Goal: Find specific page/section: Find specific page/section

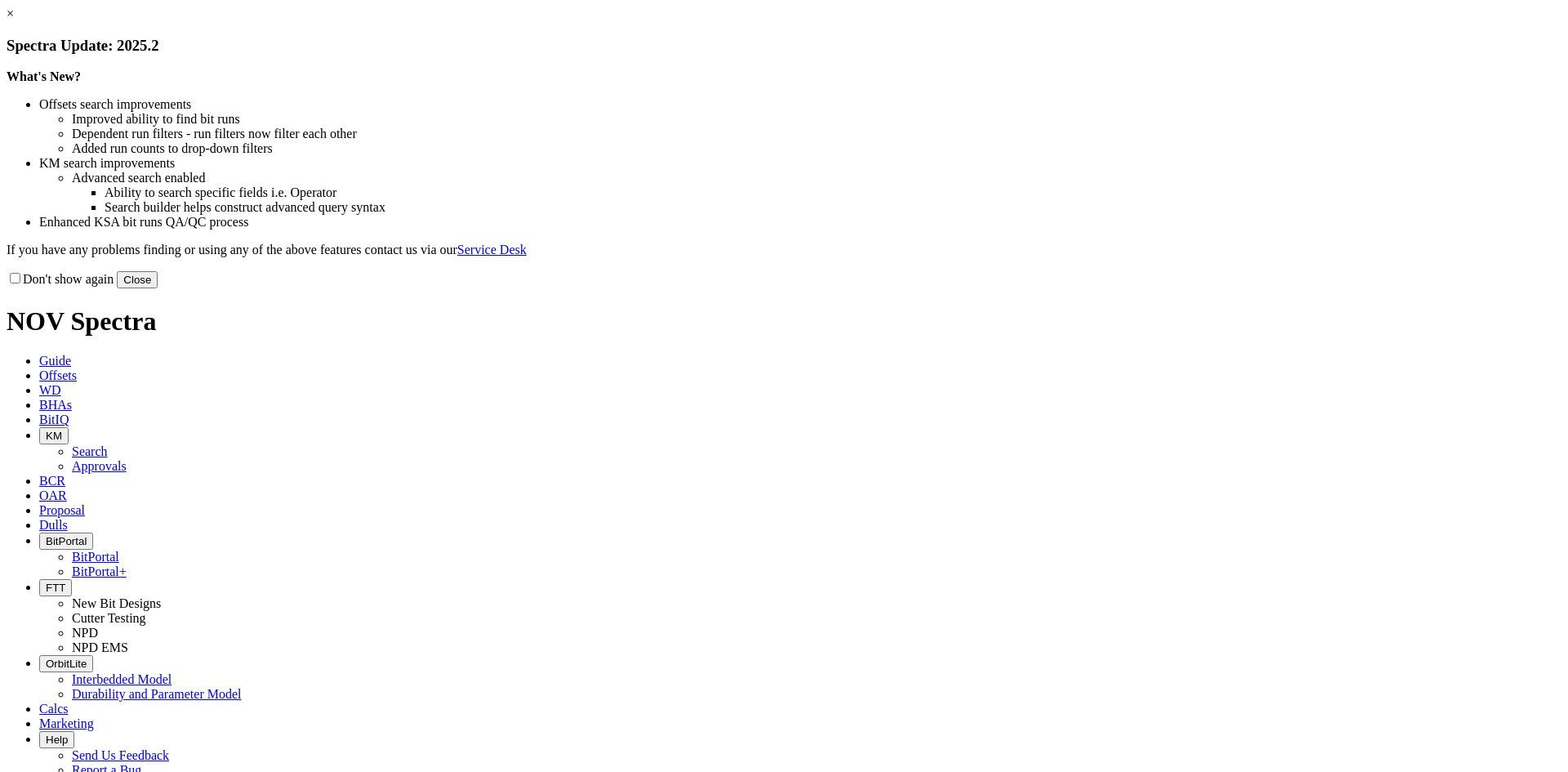
drag, startPoint x: 1099, startPoint y: 450, endPoint x: 1085, endPoint y: 419, distance: 34.0
click at [158, 289] on button "Close" at bounding box center [137, 279] width 41 height 17
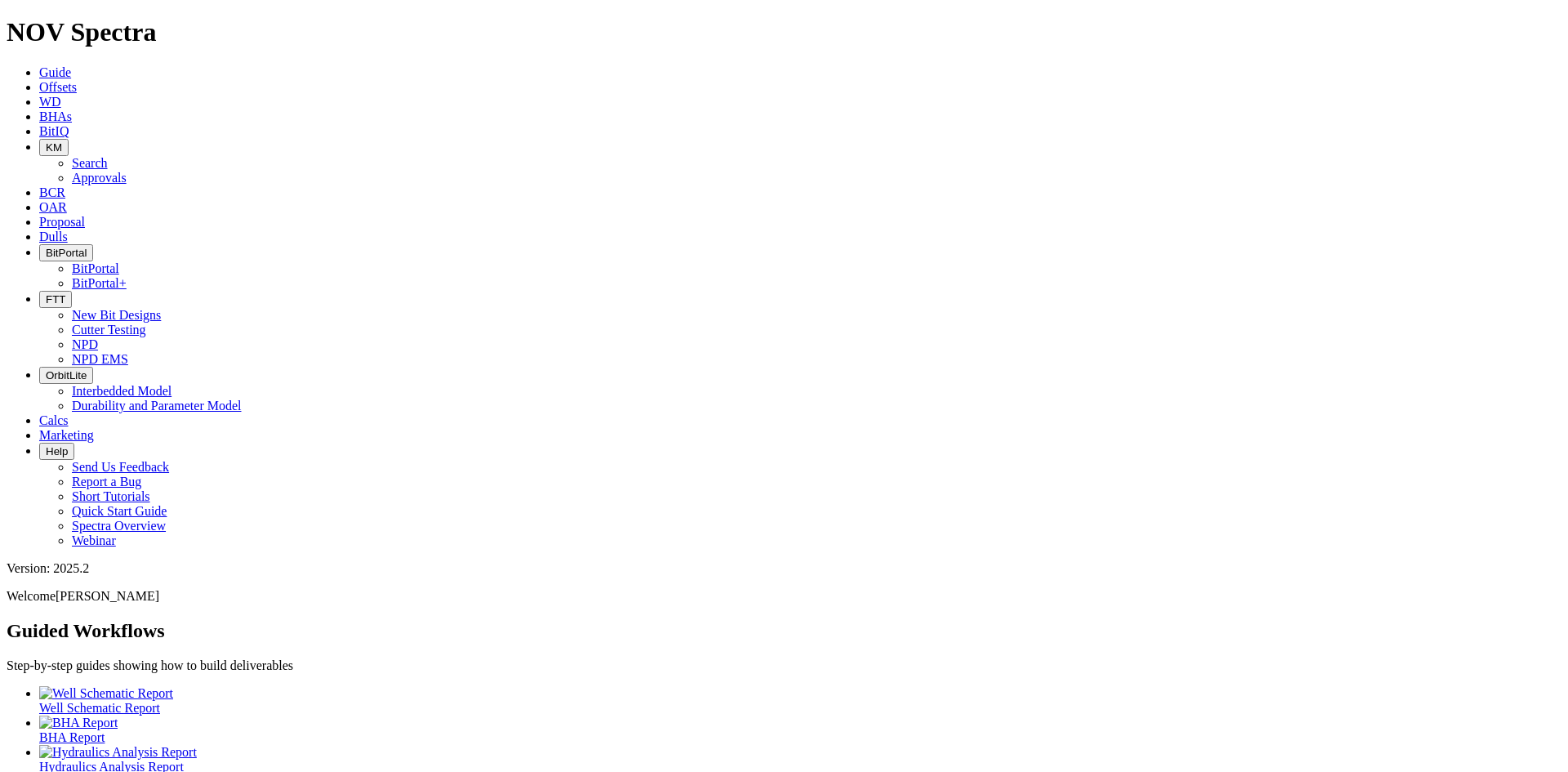
click at [46, 246] on icon "button" at bounding box center [46, 252] width 0 height 12
click at [1034, 620] on h2 "Guided Workflows" at bounding box center [784, 631] width 1555 height 22
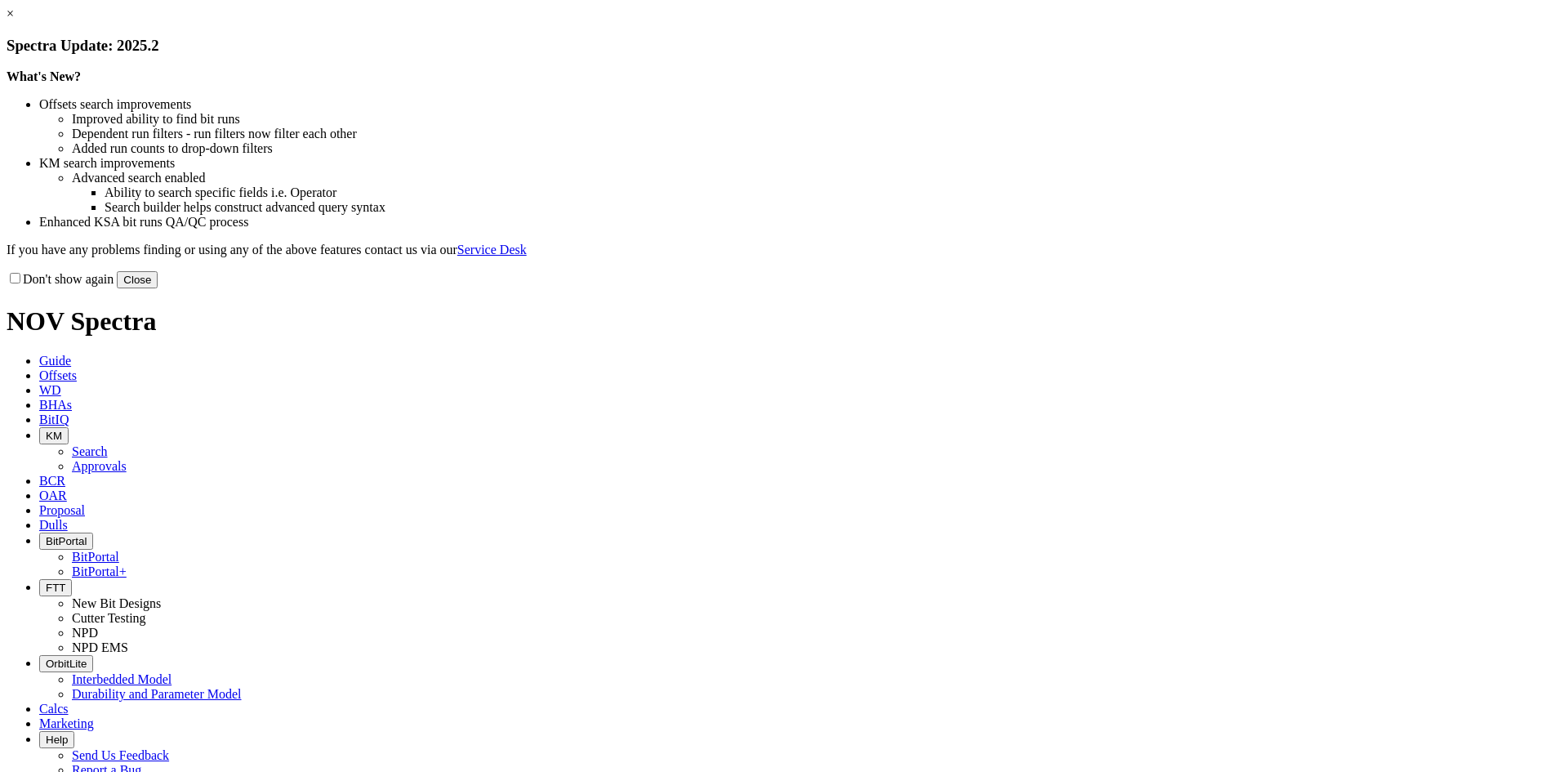
click at [158, 289] on button "Close" at bounding box center [137, 279] width 41 height 17
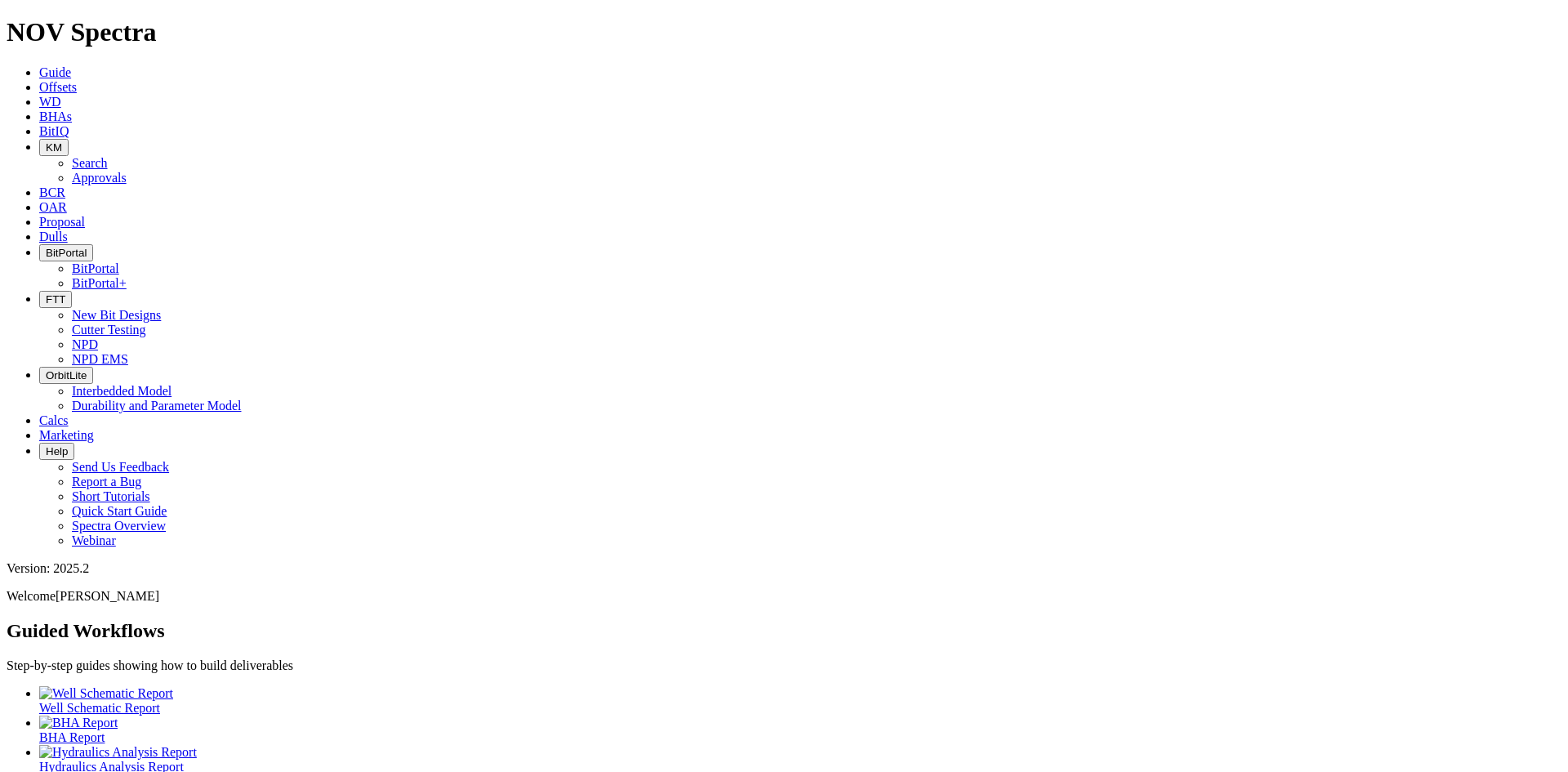
click at [86, 246] on span "BitPortal" at bounding box center [66, 252] width 41 height 12
click at [119, 261] on link "BitPortal" at bounding box center [95, 268] width 47 height 14
